Goal: Find specific page/section

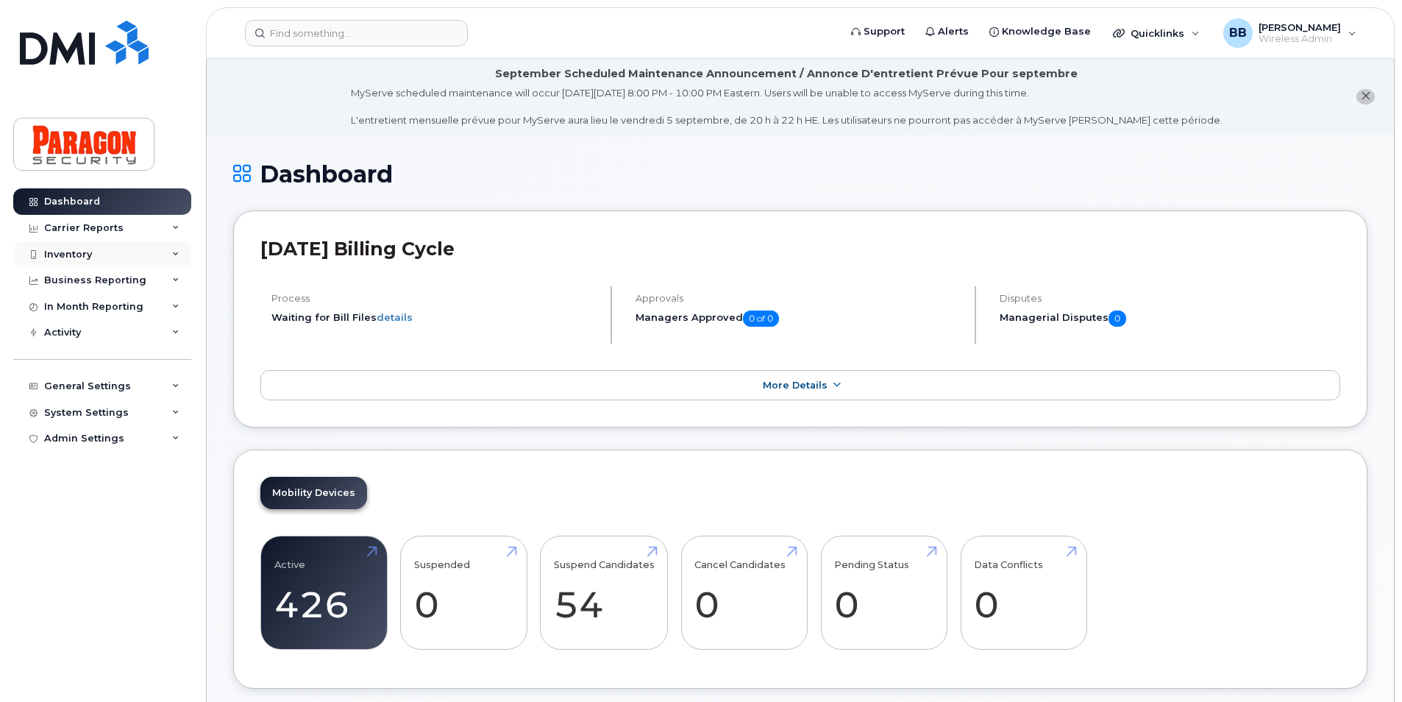
click at [97, 254] on div "Inventory" at bounding box center [102, 254] width 178 height 26
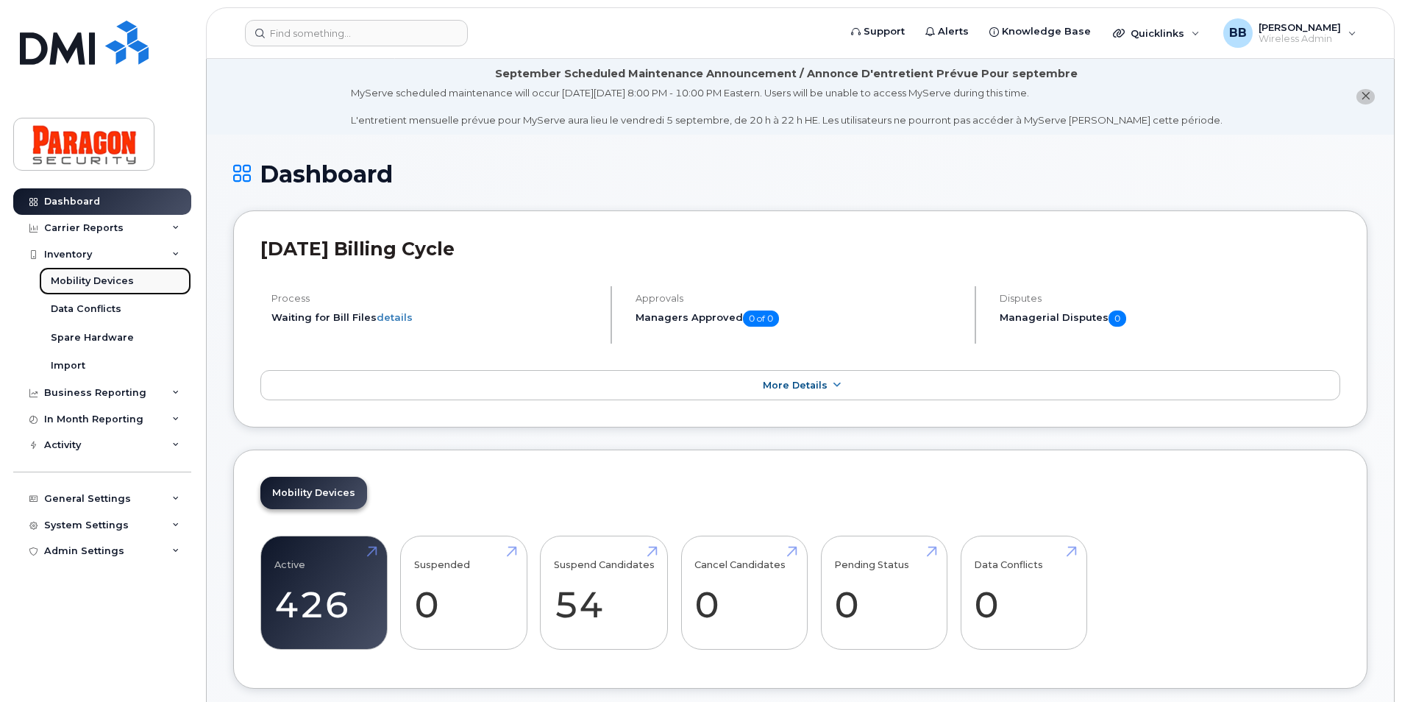
click at [81, 279] on div "Mobility Devices" at bounding box center [92, 280] width 83 height 13
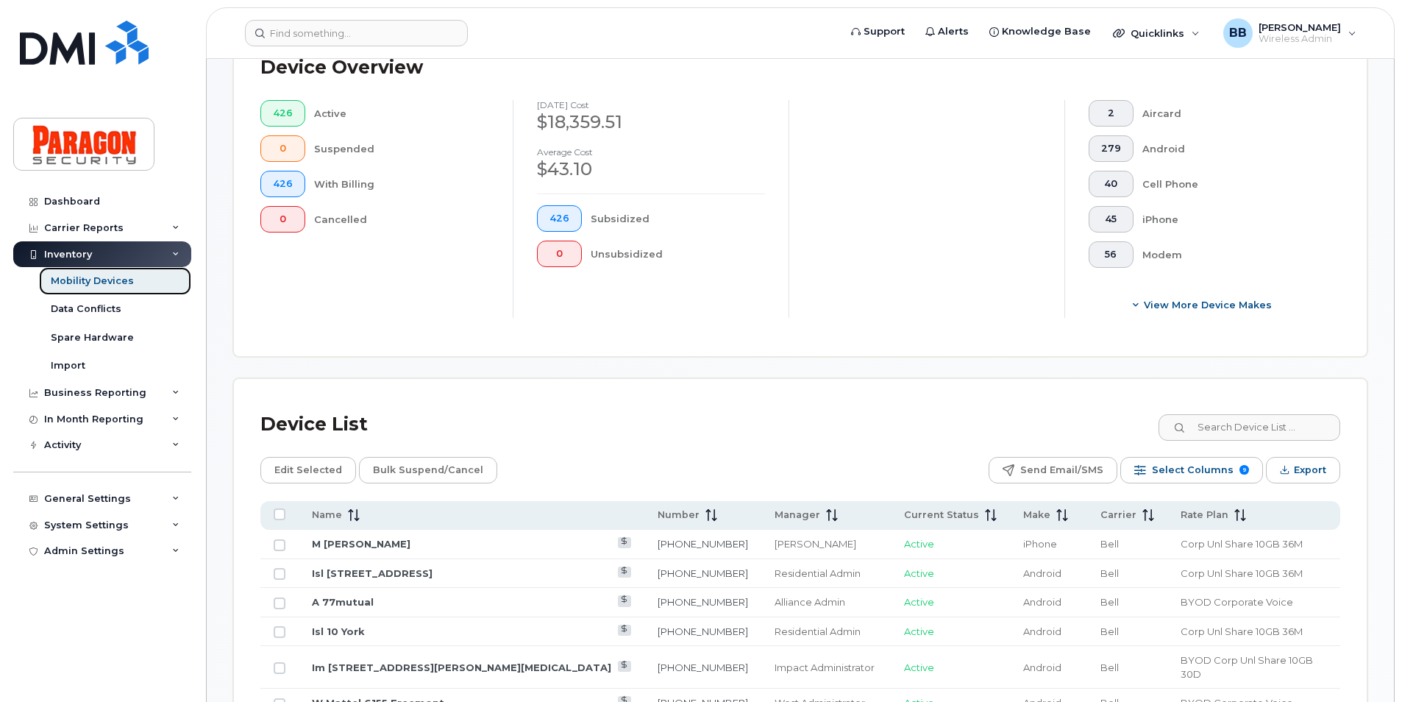
scroll to position [441, 0]
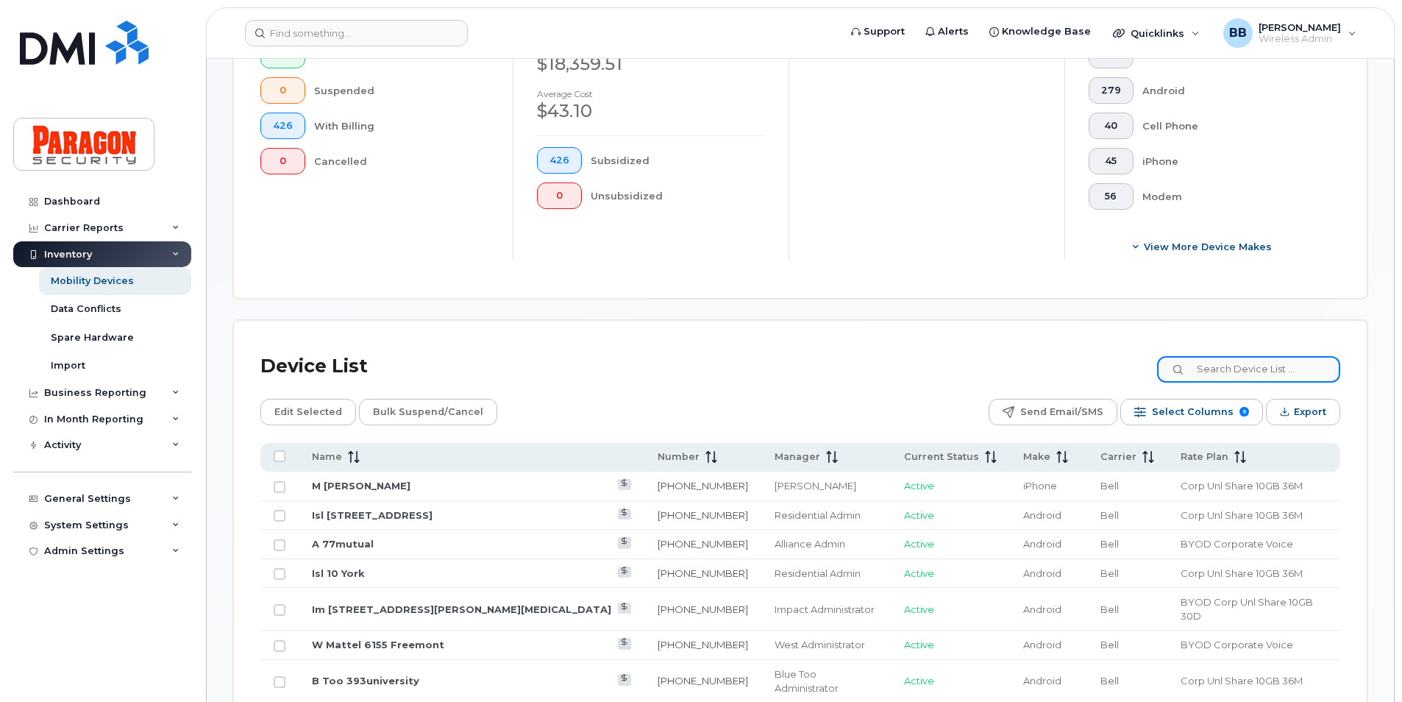
click at [1237, 369] on input at bounding box center [1248, 369] width 183 height 26
type input "4168"
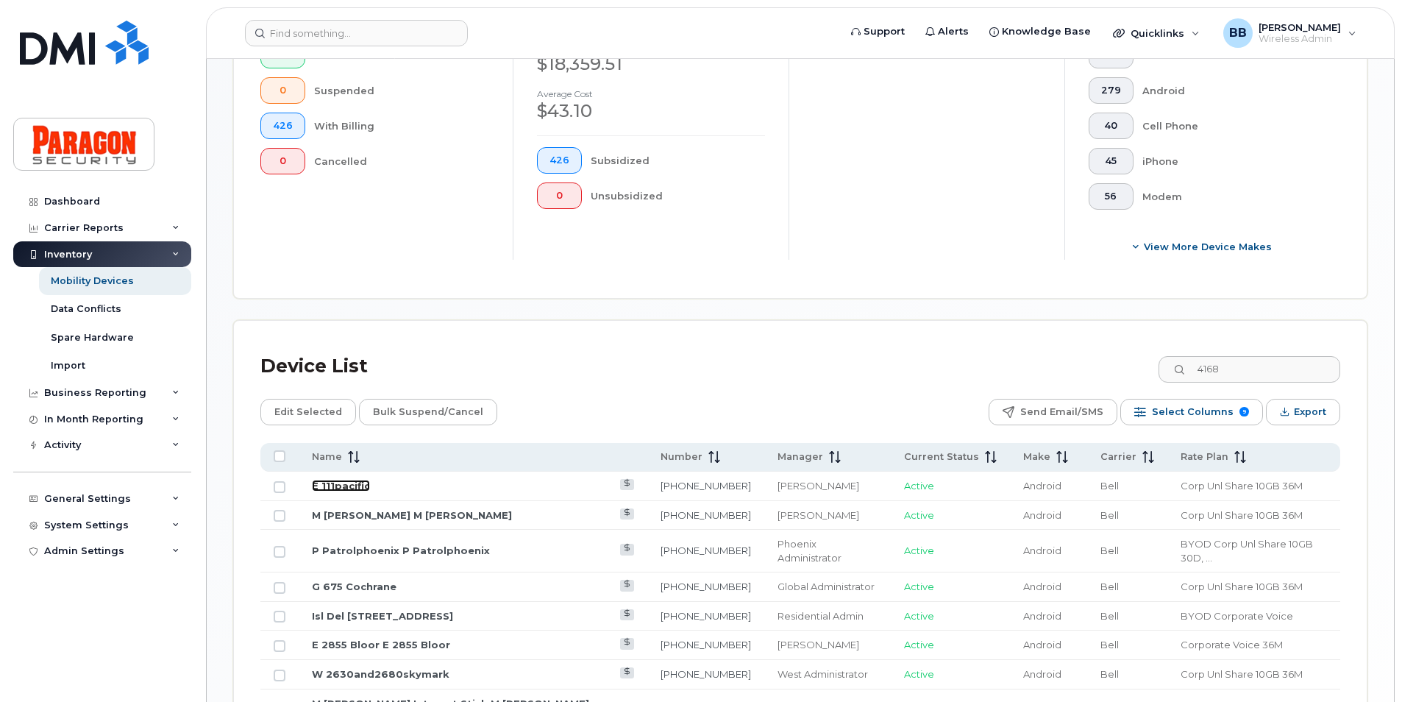
click at [334, 484] on link "E 111pacific" at bounding box center [341, 486] width 58 height 12
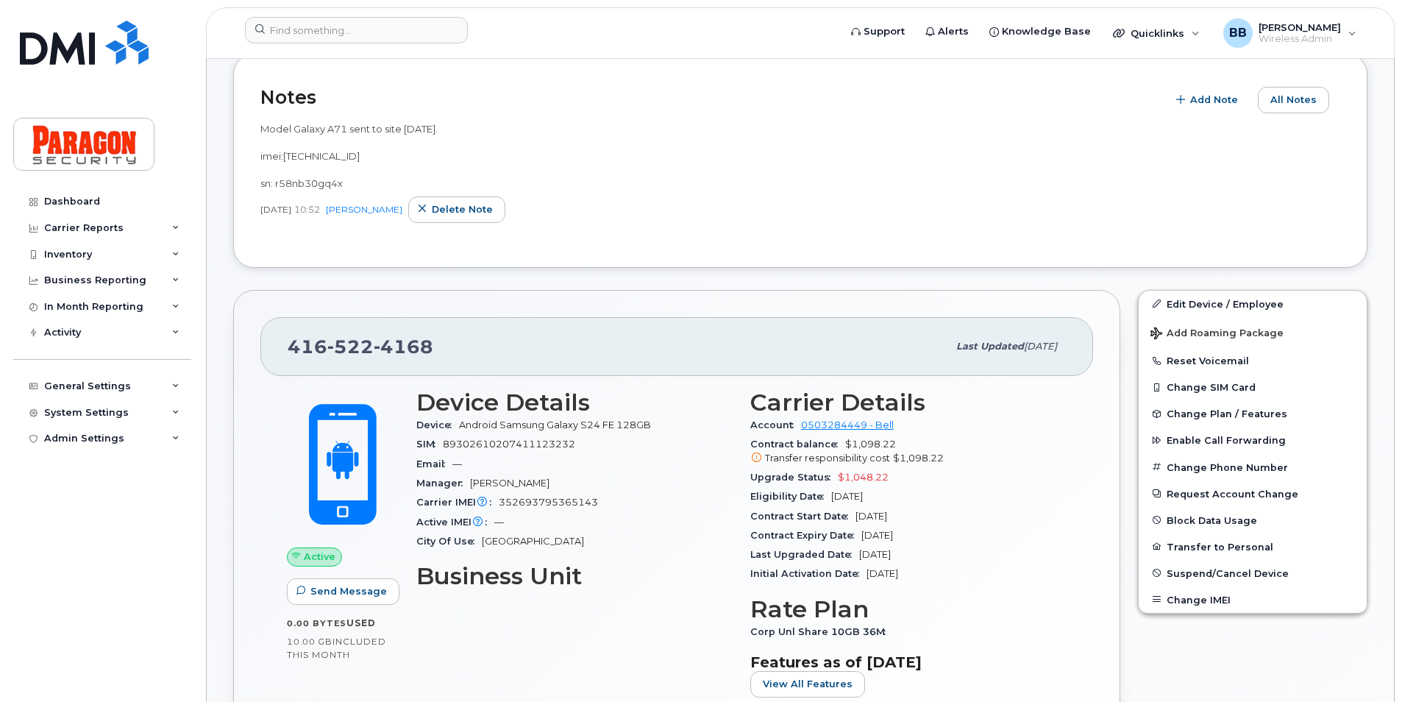
scroll to position [441, 0]
